Goal: Information Seeking & Learning: Learn about a topic

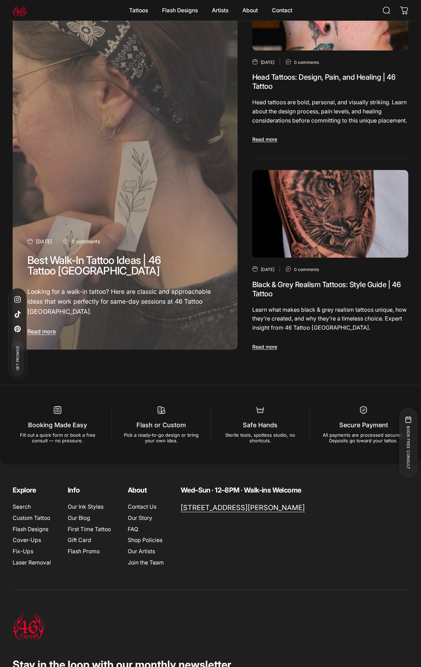
scroll to position [3204, 0]
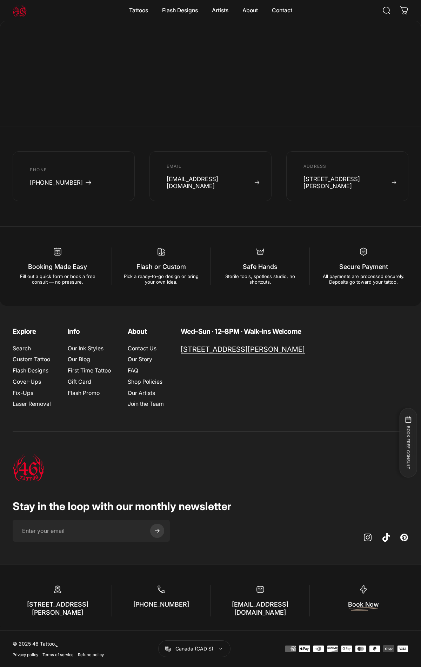
scroll to position [758, 0]
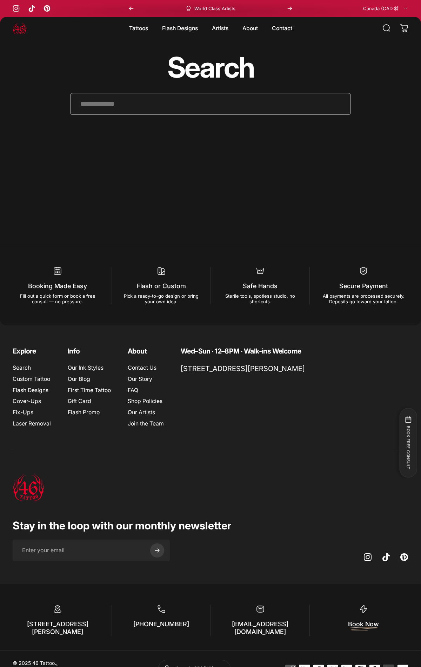
scroll to position [19, 0]
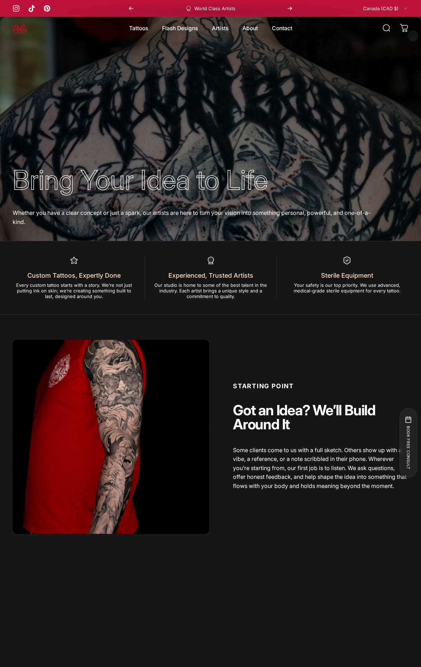
scroll to position [3342, 0]
